Goal: Information Seeking & Learning: Learn about a topic

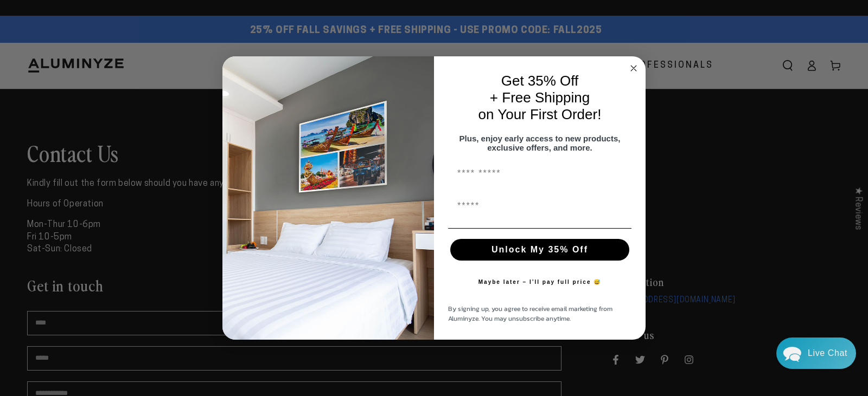
click at [632, 66] on icon "Close dialog" at bounding box center [633, 68] width 5 height 5
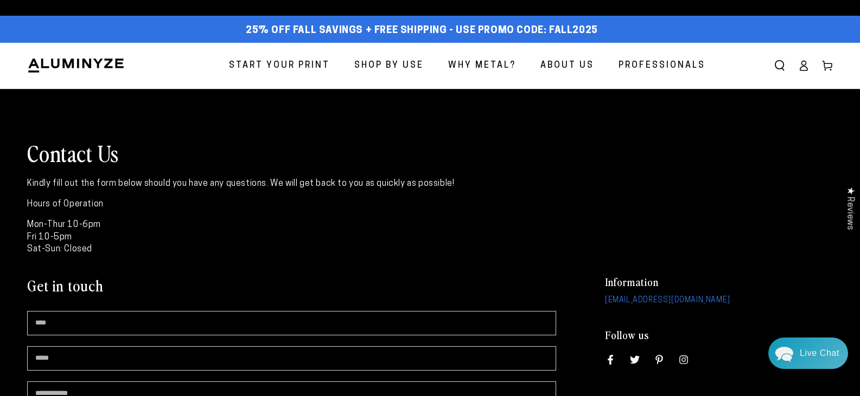
click at [280, 65] on span "Start Your Print" at bounding box center [279, 66] width 101 height 16
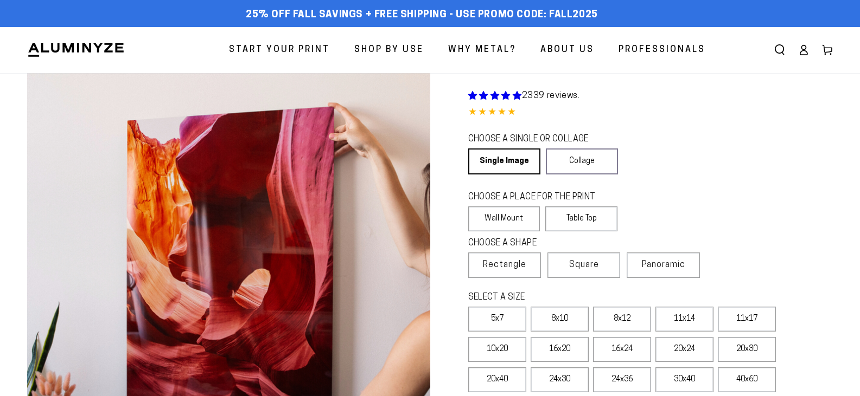
select select "**********"
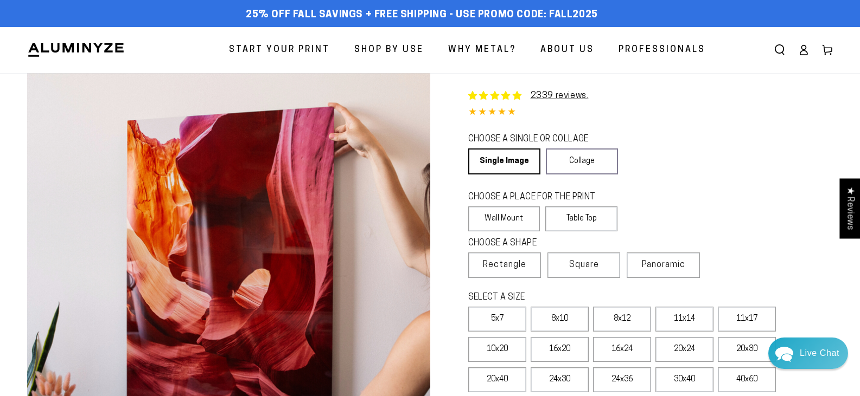
click at [566, 47] on span "About Us" at bounding box center [567, 50] width 54 height 16
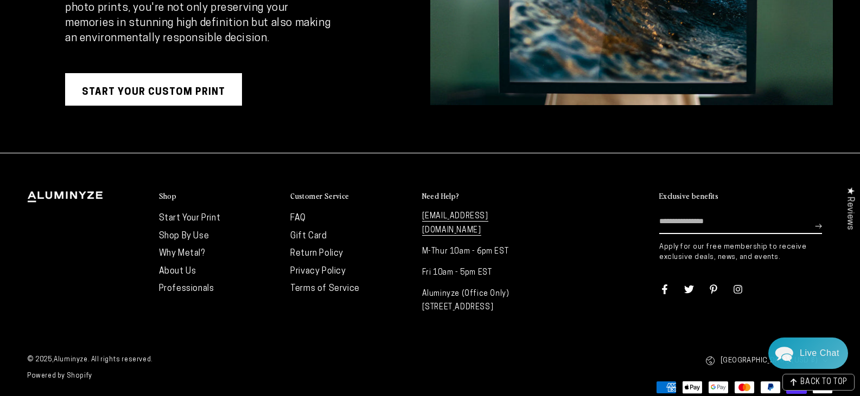
click at [300, 214] on link "FAQ" at bounding box center [298, 218] width 16 height 9
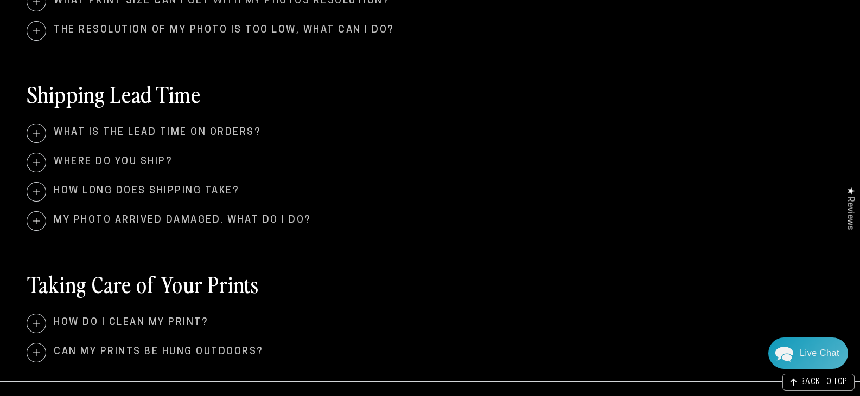
scroll to position [705, 0]
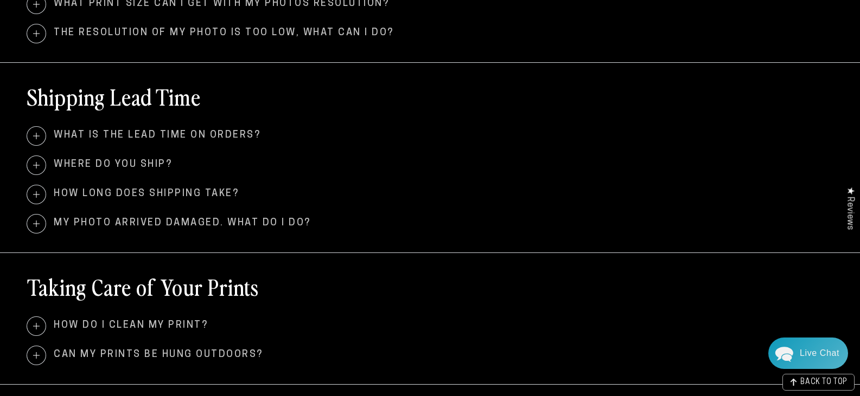
click at [40, 191] on span at bounding box center [36, 194] width 18 height 18
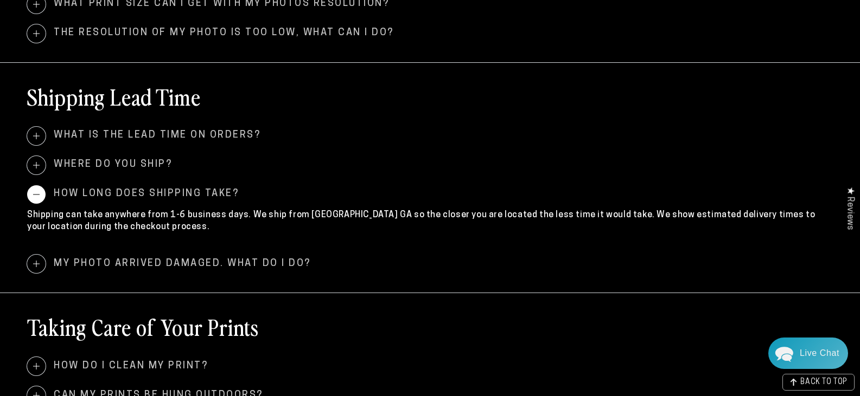
click at [35, 160] on span at bounding box center [36, 165] width 18 height 18
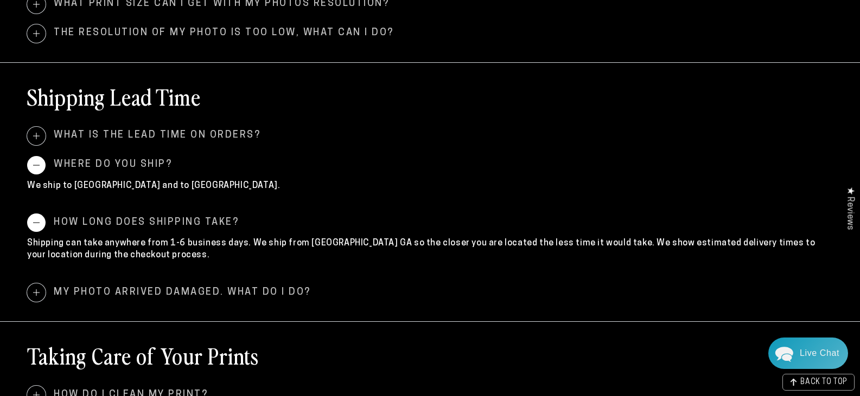
scroll to position [0, 0]
click at [39, 294] on span at bounding box center [36, 293] width 18 height 18
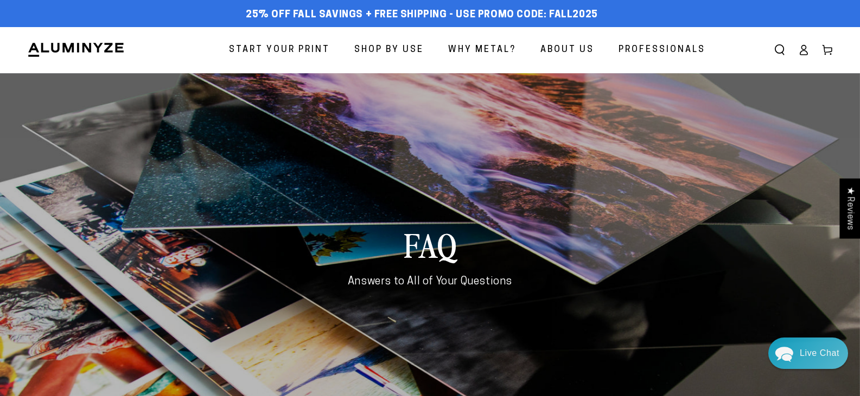
click at [576, 50] on span "About Us" at bounding box center [567, 50] width 54 height 16
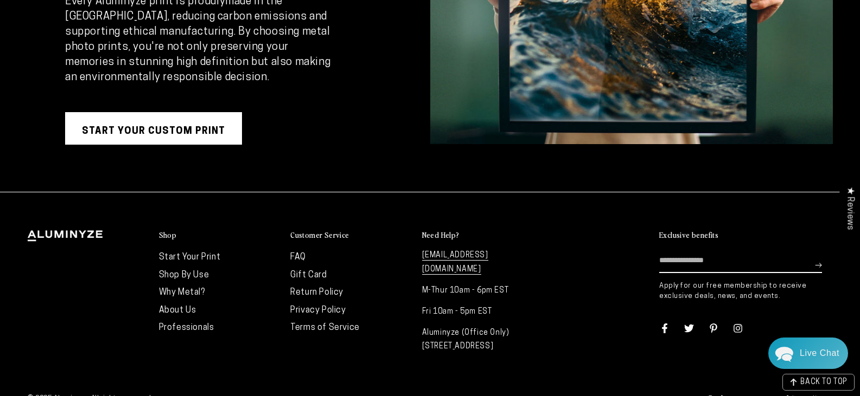
scroll to position [2167, 0]
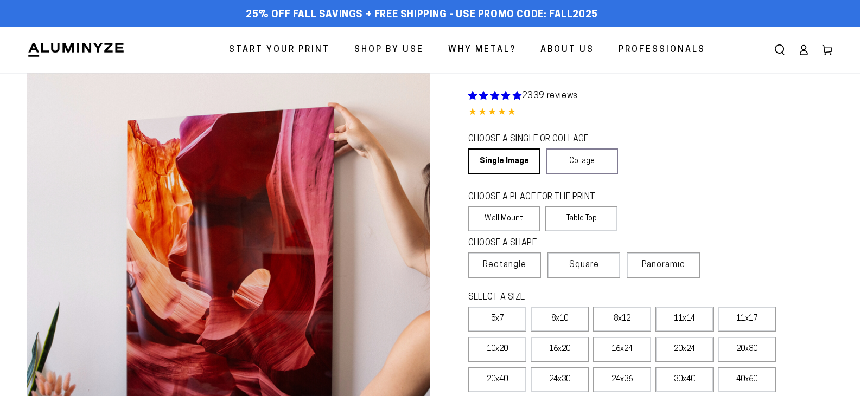
select select "**********"
